Goal: Find specific page/section: Find specific page/section

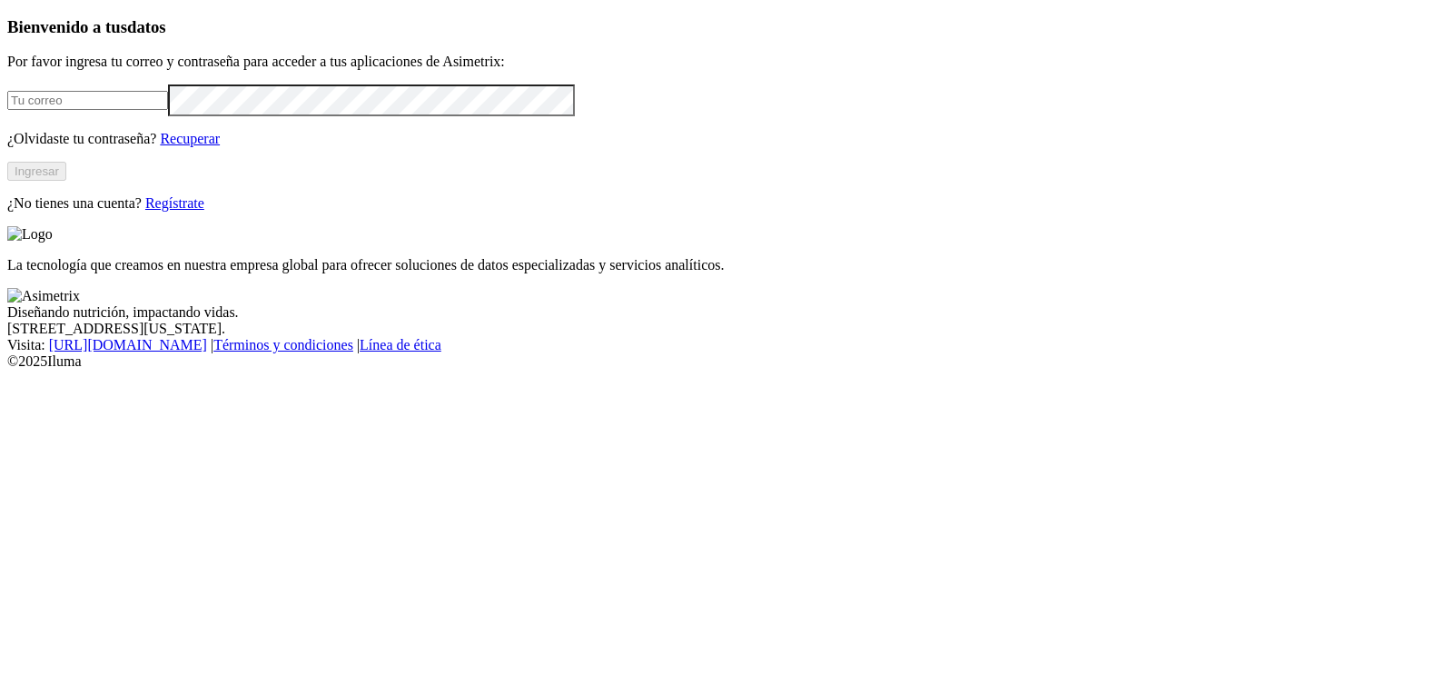
type input "[EMAIL_ADDRESS][DOMAIN_NAME]"
click at [66, 181] on button "Ingresar" at bounding box center [36, 171] width 59 height 19
